Goal: Task Accomplishment & Management: Use online tool/utility

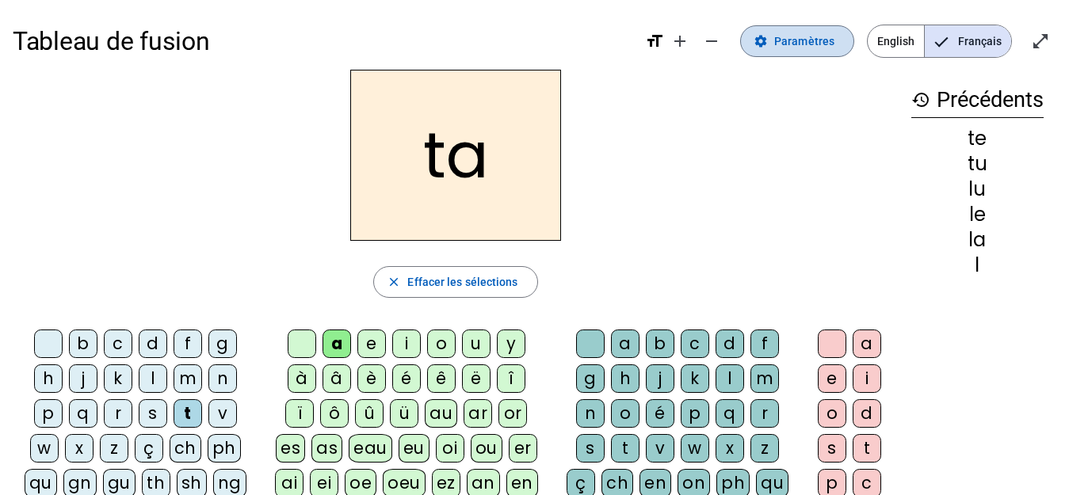
drag, startPoint x: 0, startPoint y: 0, endPoint x: 788, endPoint y: 42, distance: 789.3
click at [788, 42] on span "Paramètres" at bounding box center [804, 41] width 60 height 19
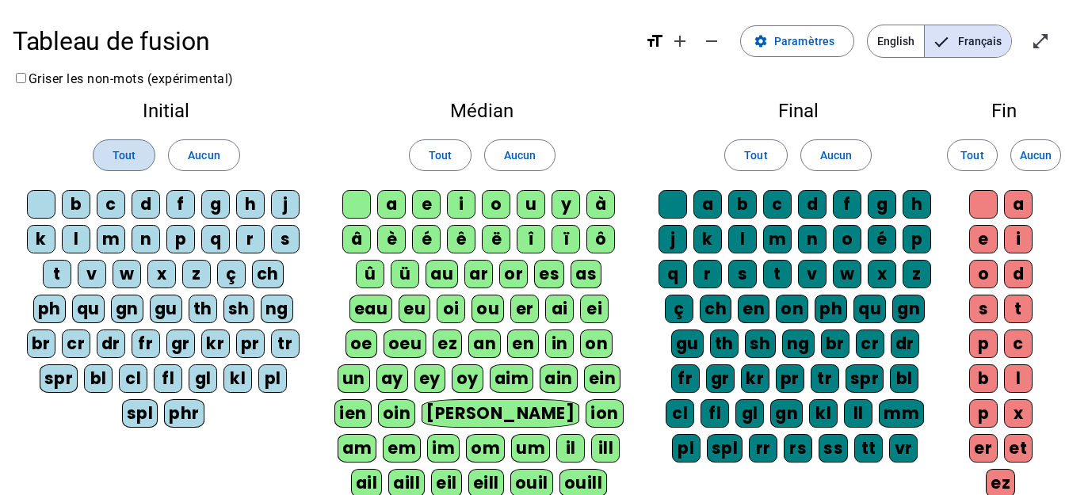
click at [117, 156] on span "Tout" at bounding box center [123, 155] width 23 height 19
click at [440, 154] on span "Tout" at bounding box center [440, 155] width 23 height 19
click at [129, 166] on span at bounding box center [123, 155] width 61 height 38
click at [432, 162] on span "Tout" at bounding box center [440, 155] width 23 height 19
drag, startPoint x: 743, startPoint y: 155, endPoint x: 768, endPoint y: 151, distance: 25.8
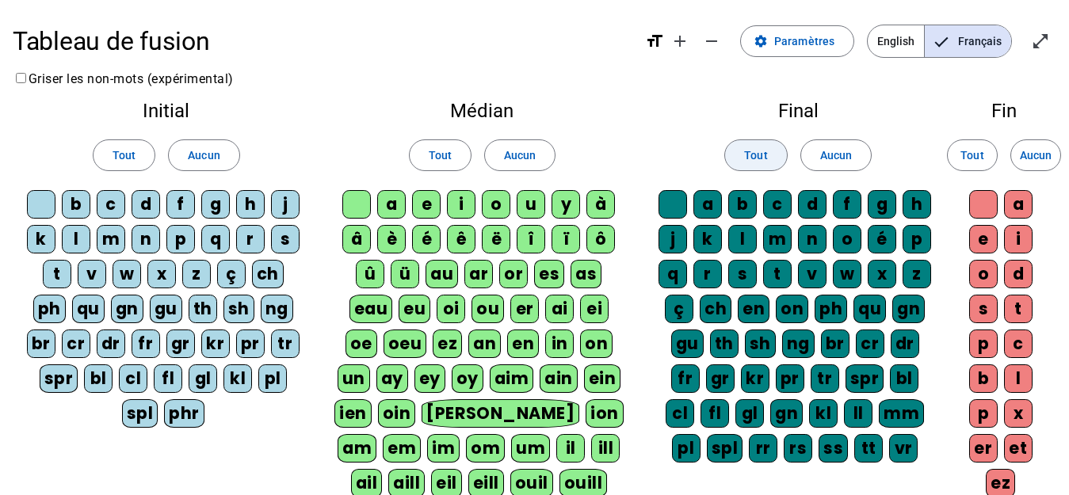
click at [743, 155] on span at bounding box center [755, 155] width 61 height 38
click at [974, 159] on span "Tout" at bounding box center [971, 155] width 23 height 19
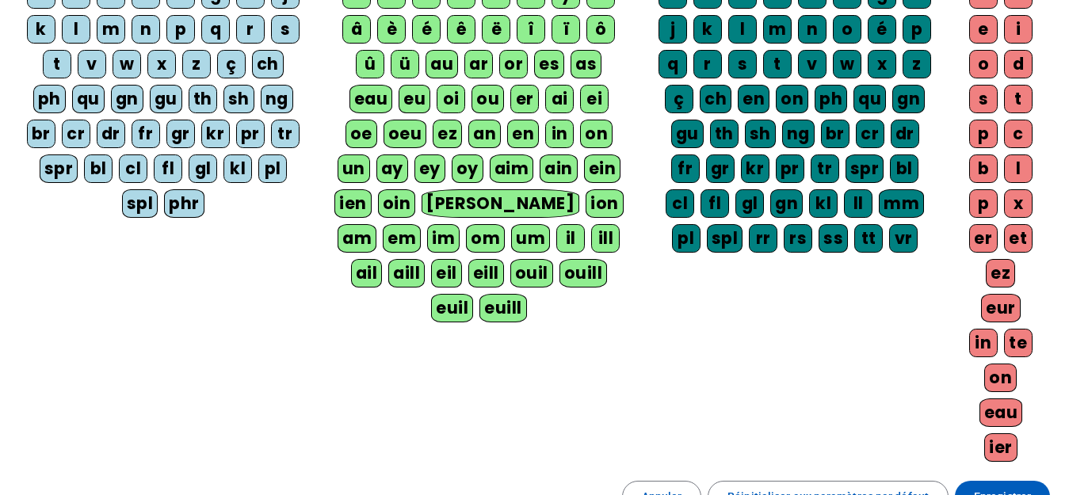
scroll to position [238, 0]
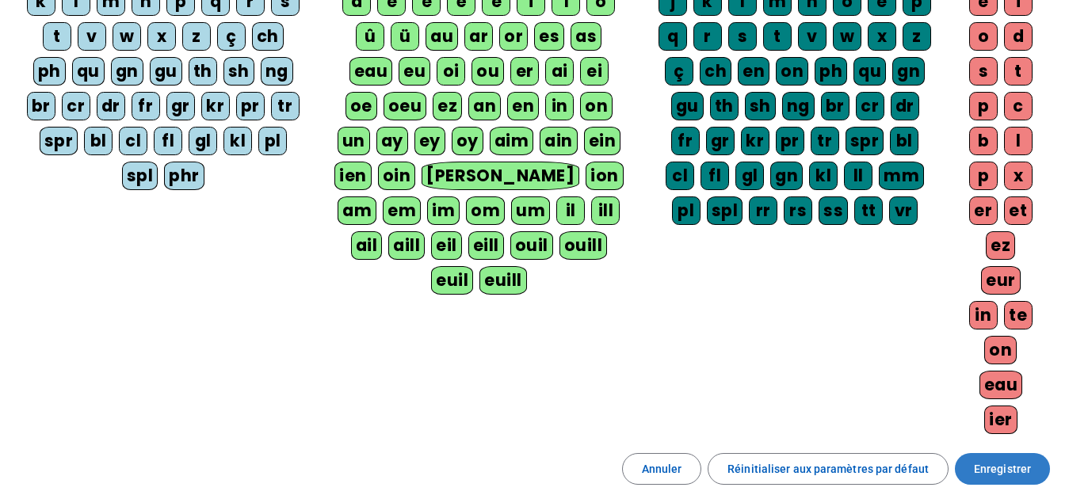
click at [999, 472] on span "Enregistrer" at bounding box center [1002, 468] width 57 height 19
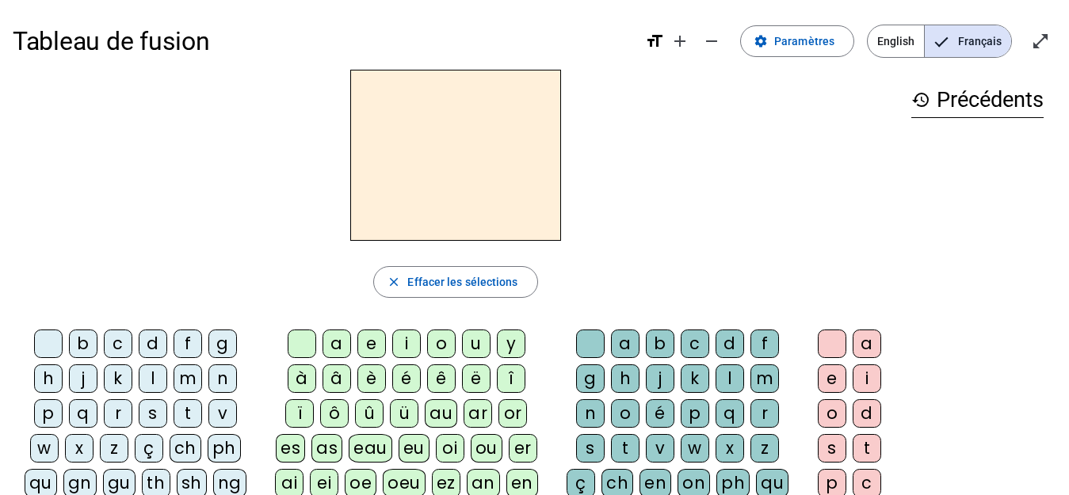
click at [154, 379] on div "l" at bounding box center [153, 378] width 29 height 29
click at [367, 343] on div "e" at bounding box center [371, 344] width 29 height 29
click at [479, 341] on div "u" at bounding box center [476, 344] width 29 height 29
click at [182, 418] on div "t" at bounding box center [187, 413] width 29 height 29
click at [151, 341] on div "d" at bounding box center [153, 344] width 29 height 29
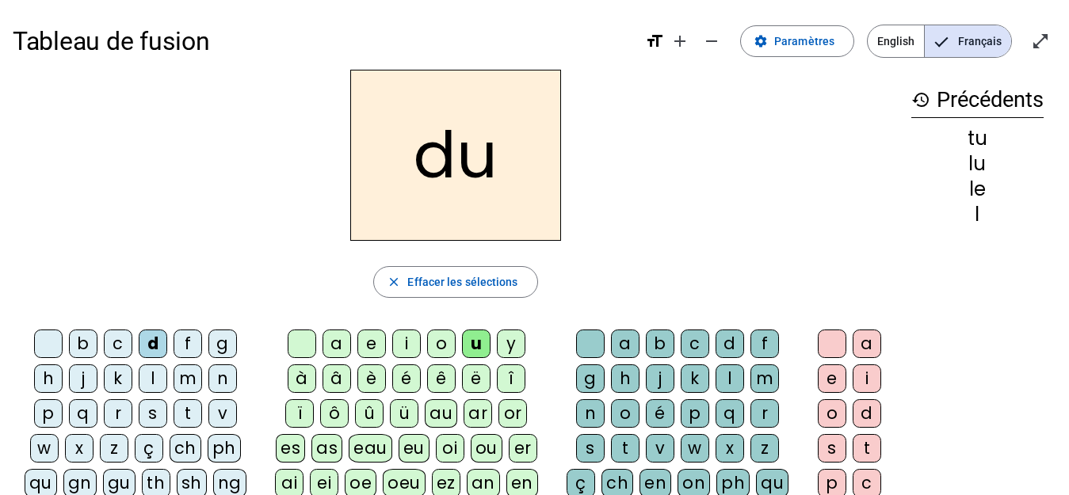
click at [367, 349] on div "e" at bounding box center [371, 344] width 29 height 29
click at [185, 417] on div "t" at bounding box center [187, 413] width 29 height 29
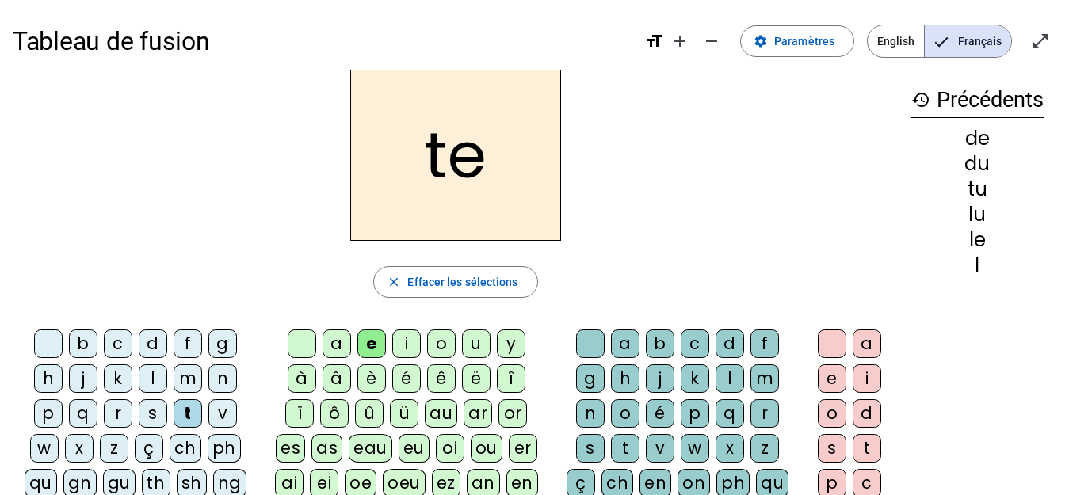
click at [341, 350] on div "a" at bounding box center [336, 344] width 29 height 29
